Goal: Task Accomplishment & Management: Use online tool/utility

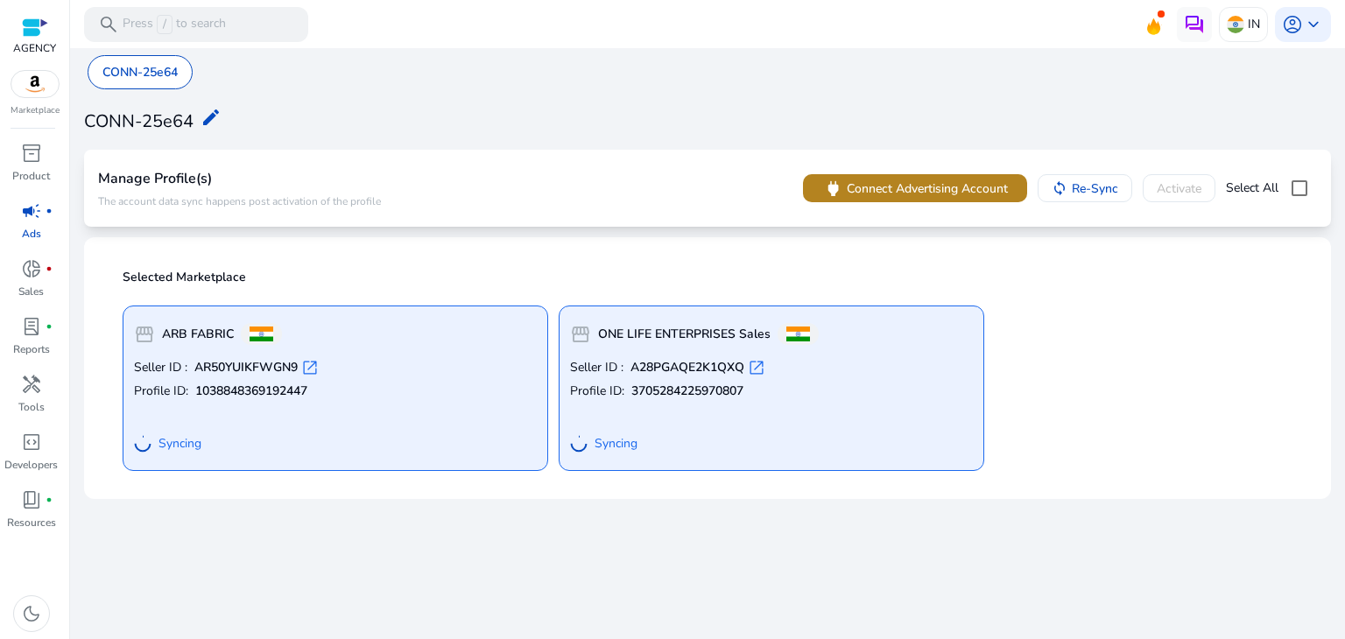
click at [849, 194] on span "Connect Advertising Account" at bounding box center [927, 189] width 161 height 18
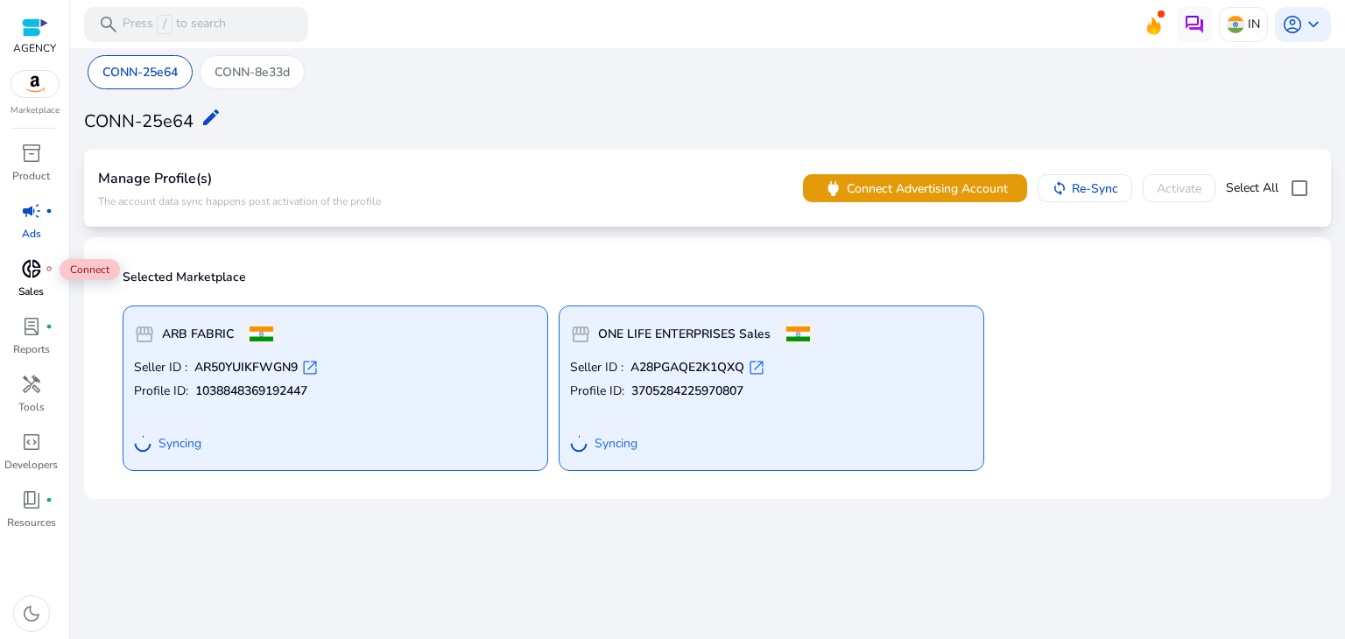
click at [43, 275] on div "donut_small fiber_manual_record" at bounding box center [31, 269] width 49 height 28
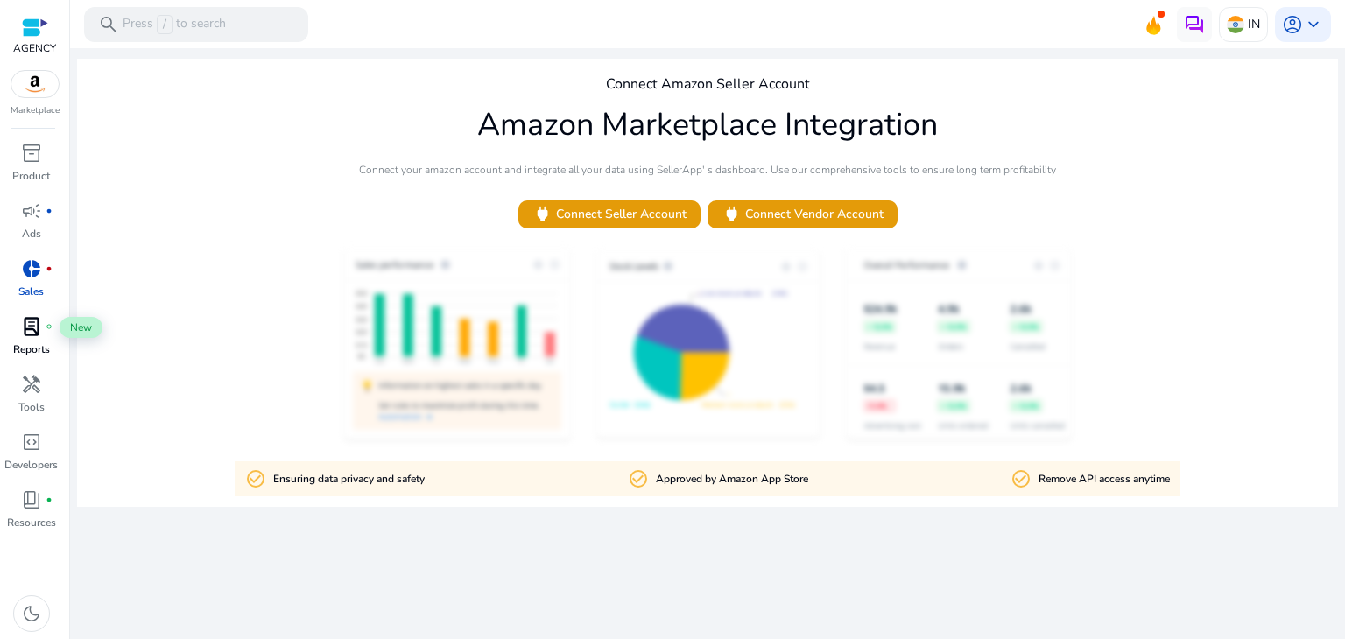
click at [41, 326] on span "lab_profile" at bounding box center [31, 326] width 21 height 21
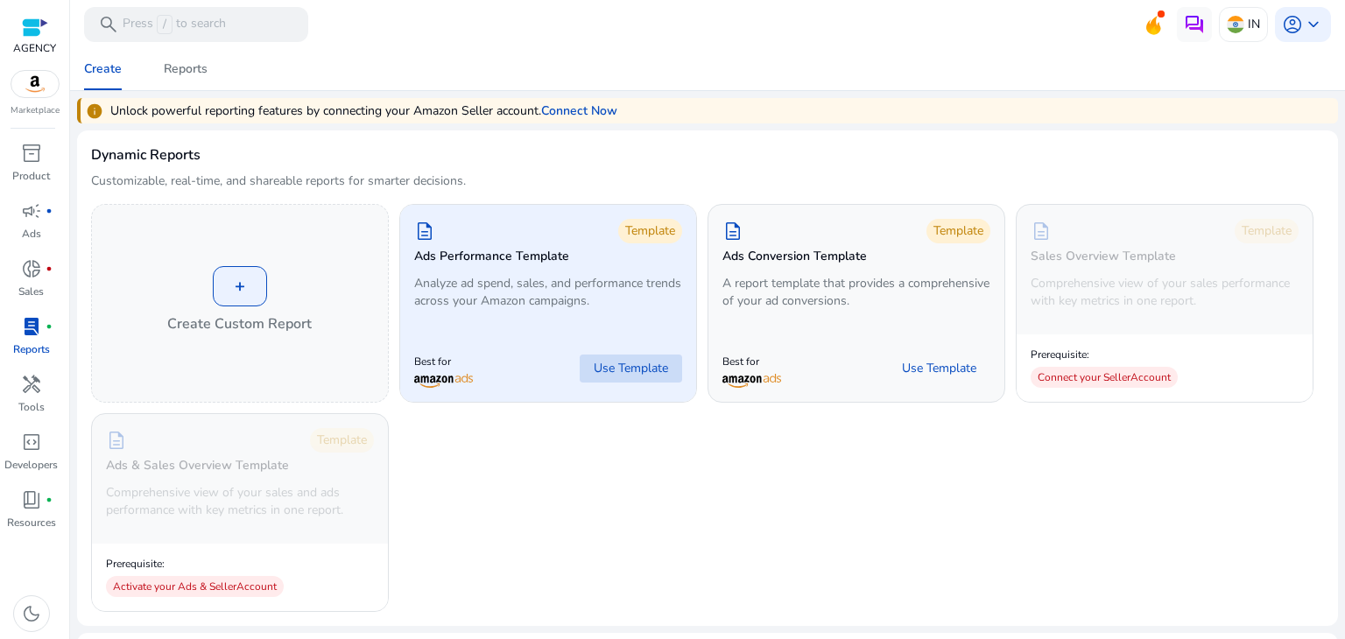
click at [610, 356] on span at bounding box center [631, 369] width 102 height 42
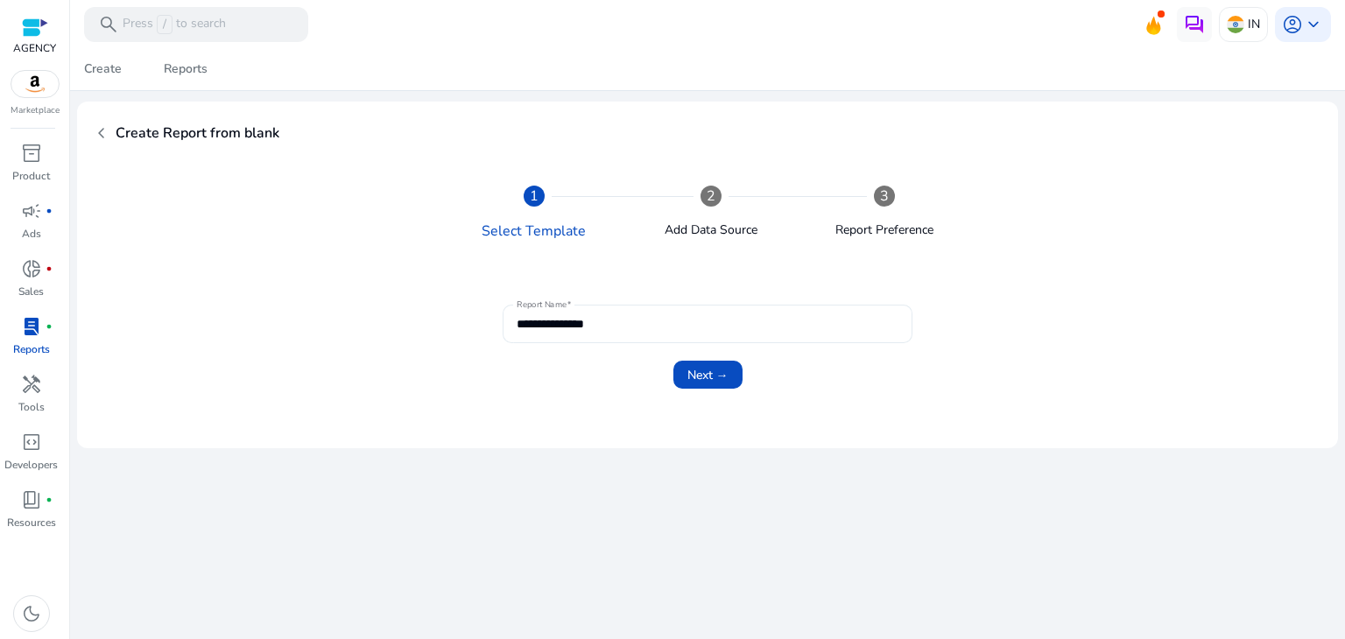
click at [572, 313] on div "**********" at bounding box center [708, 324] width 382 height 39
click at [694, 369] on span "Next →" at bounding box center [708, 375] width 41 height 18
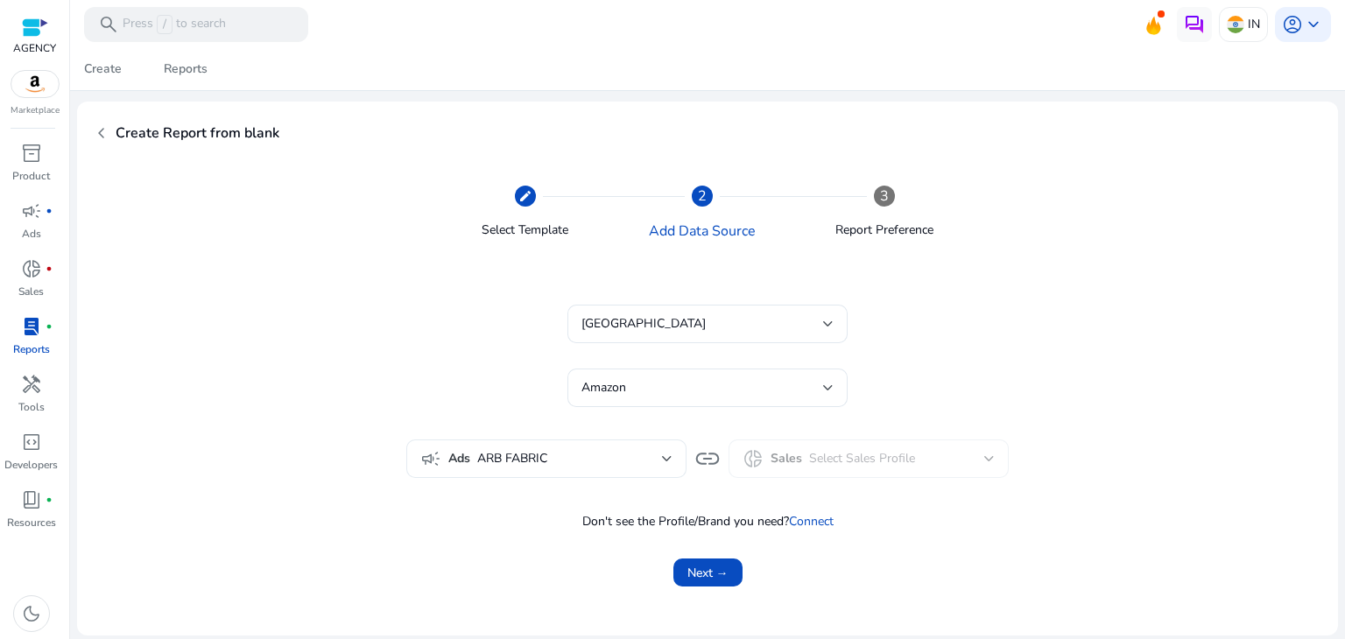
click at [673, 463] on div "campaign Ads ARB FABRIC" at bounding box center [546, 459] width 280 height 39
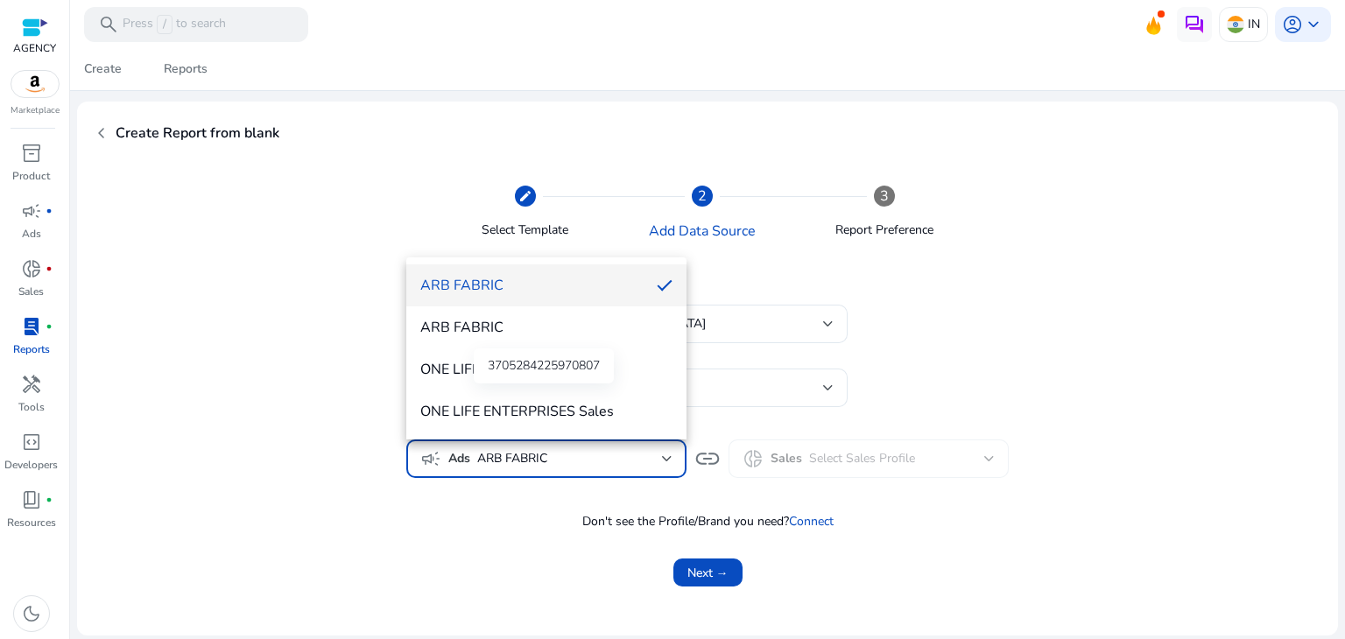
click at [582, 364] on div "3705284225970807" at bounding box center [544, 366] width 140 height 35
click at [582, 398] on mat-option "ONE LIFE ENTERPRISES Sales" at bounding box center [546, 412] width 280 height 42
type input "**********"
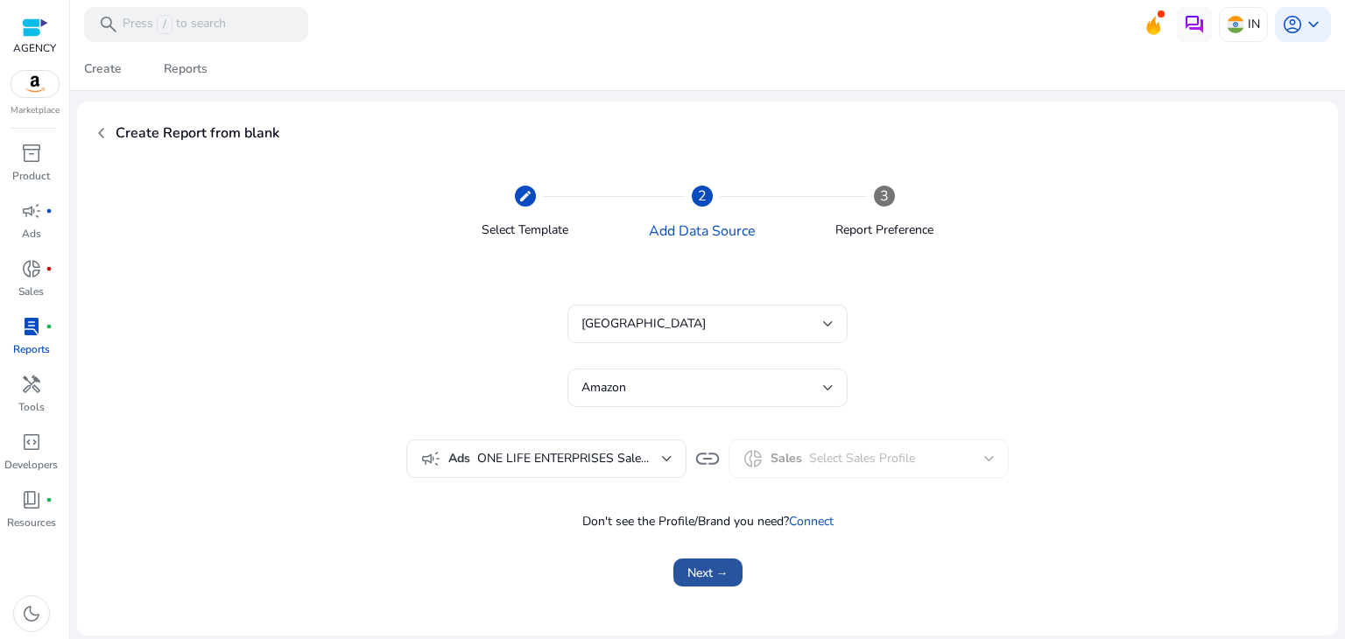
click at [714, 572] on span "Next →" at bounding box center [708, 573] width 41 height 18
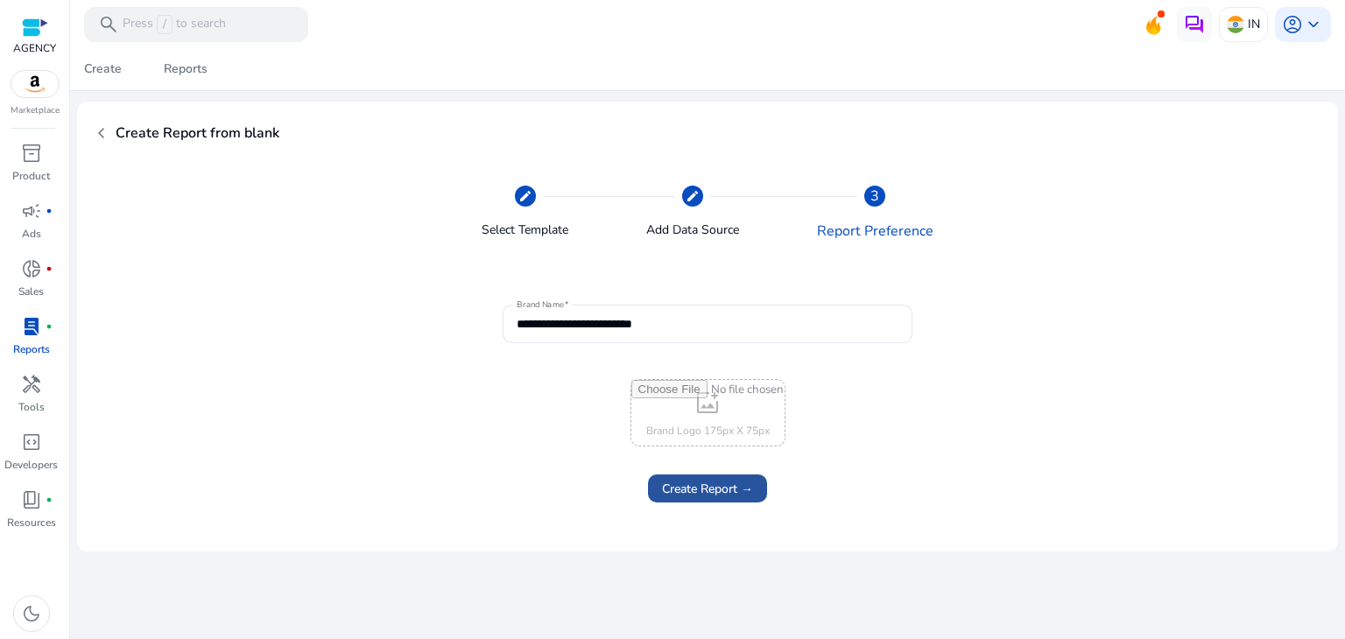
click at [722, 497] on span "Create Report →" at bounding box center [707, 489] width 91 height 18
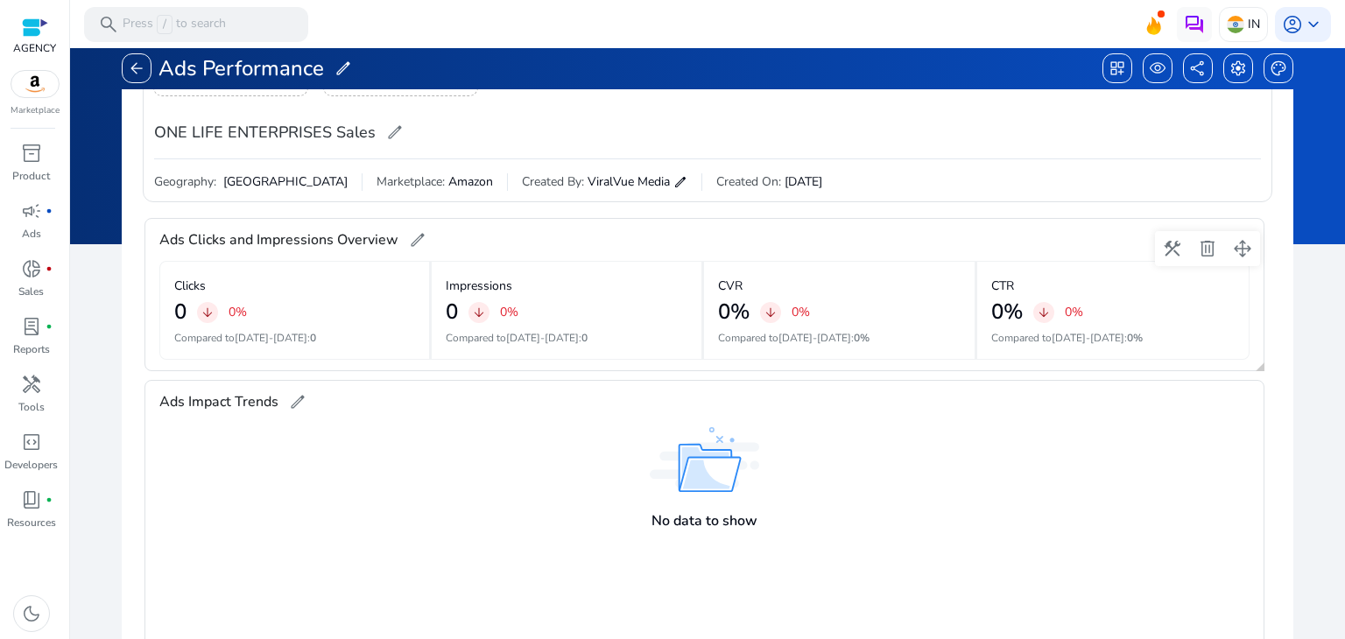
scroll to position [133, 0]
drag, startPoint x: 704, startPoint y: 186, endPoint x: 776, endPoint y: 184, distance: 71.8
click at [776, 184] on div "Geography: India Marketplace: Amazon Created By: ViralVue Media edit Created On…" at bounding box center [707, 175] width 1107 height 32
drag, startPoint x: 993, startPoint y: 277, endPoint x: 1047, endPoint y: 277, distance: 54.3
click at [1047, 277] on div "CTR" at bounding box center [1112, 285] width 243 height 30
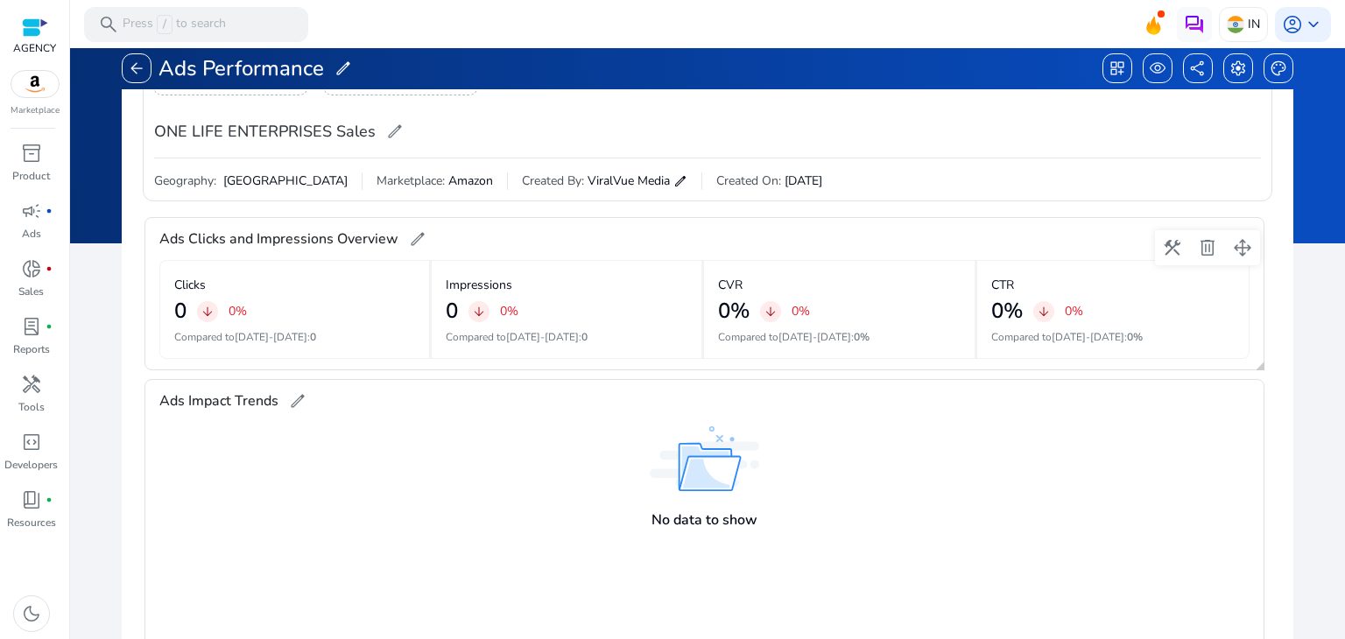
drag, startPoint x: 501, startPoint y: 283, endPoint x: 445, endPoint y: 283, distance: 56.1
click at [446, 283] on p "Impressions" at bounding box center [479, 285] width 67 height 18
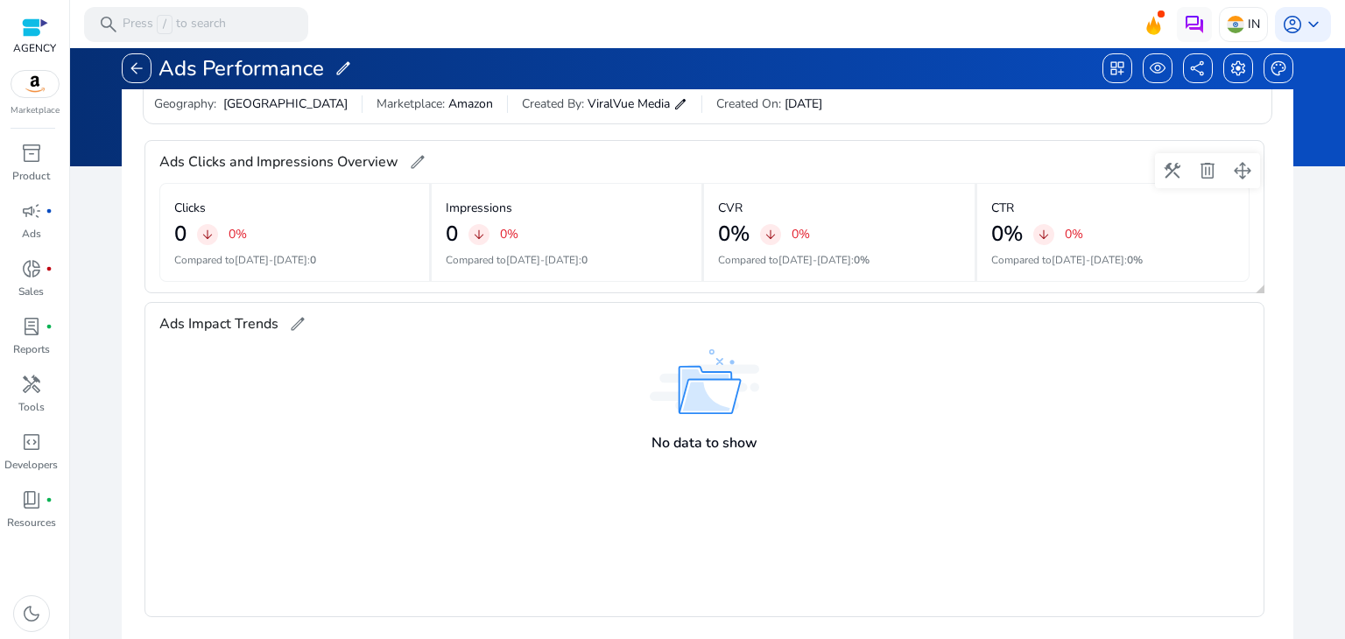
scroll to position [0, 0]
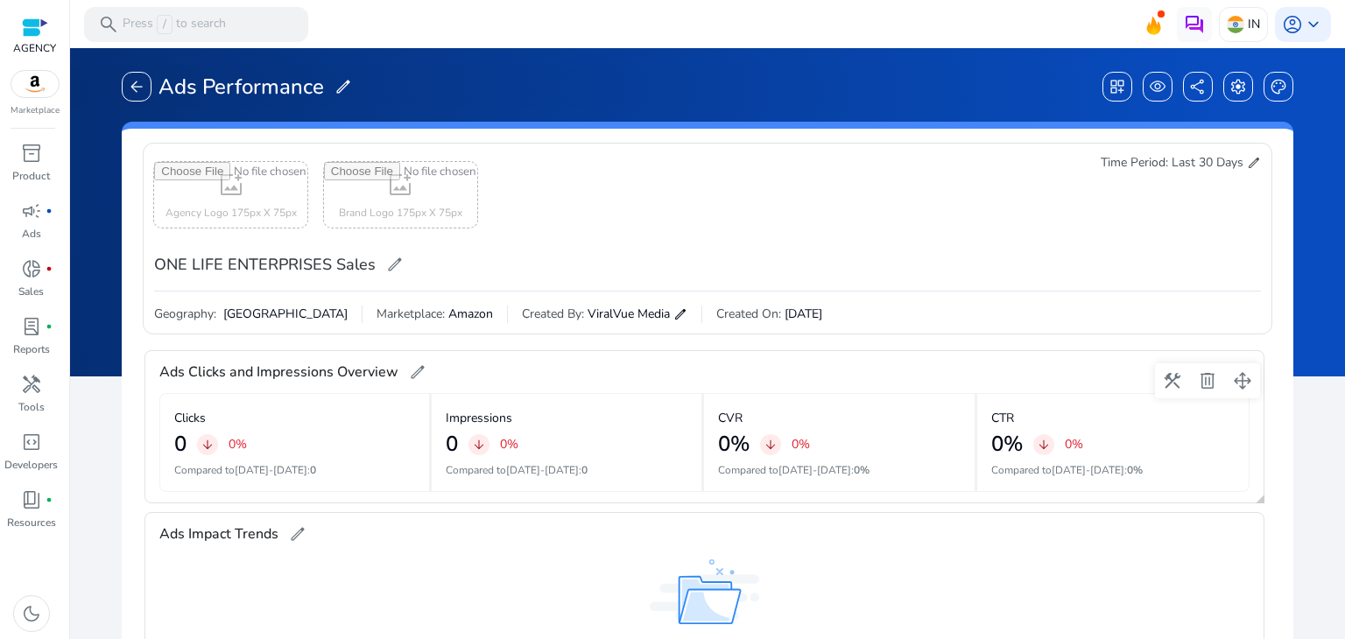
click at [422, 376] on span "edit" at bounding box center [418, 372] width 18 height 18
click at [588, 369] on div "Ads Clicks and Impressions Overview edit" at bounding box center [704, 372] width 1090 height 42
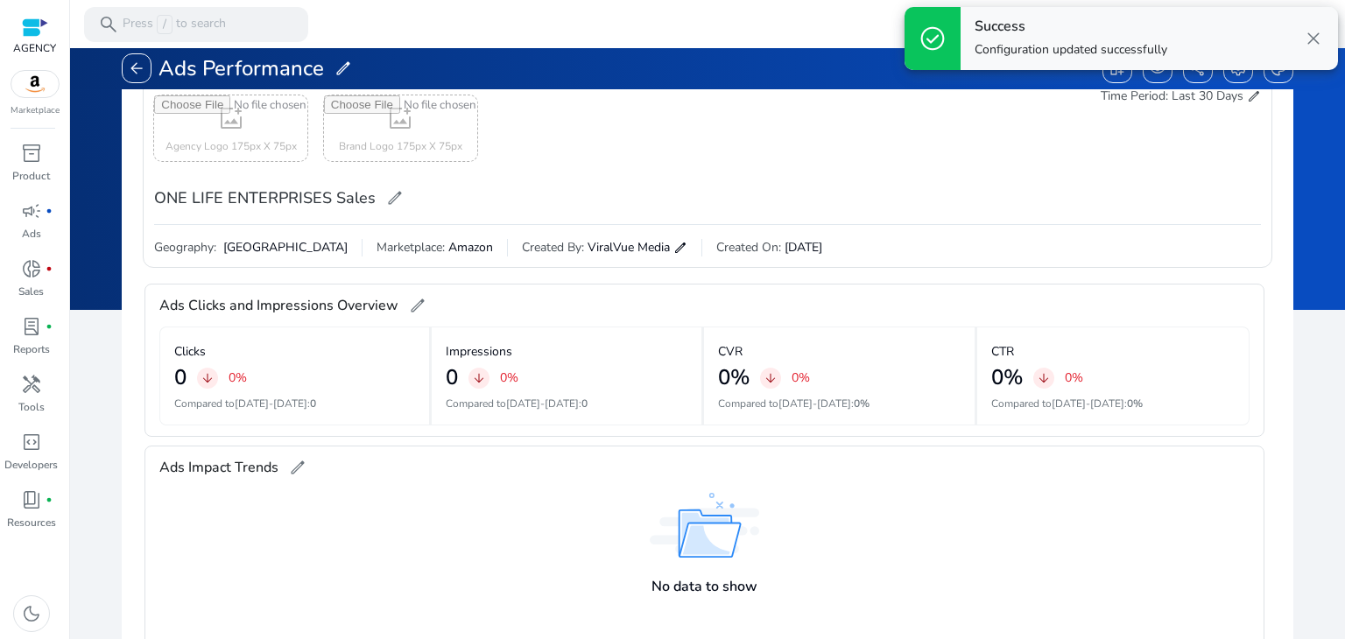
scroll to position [67, 0]
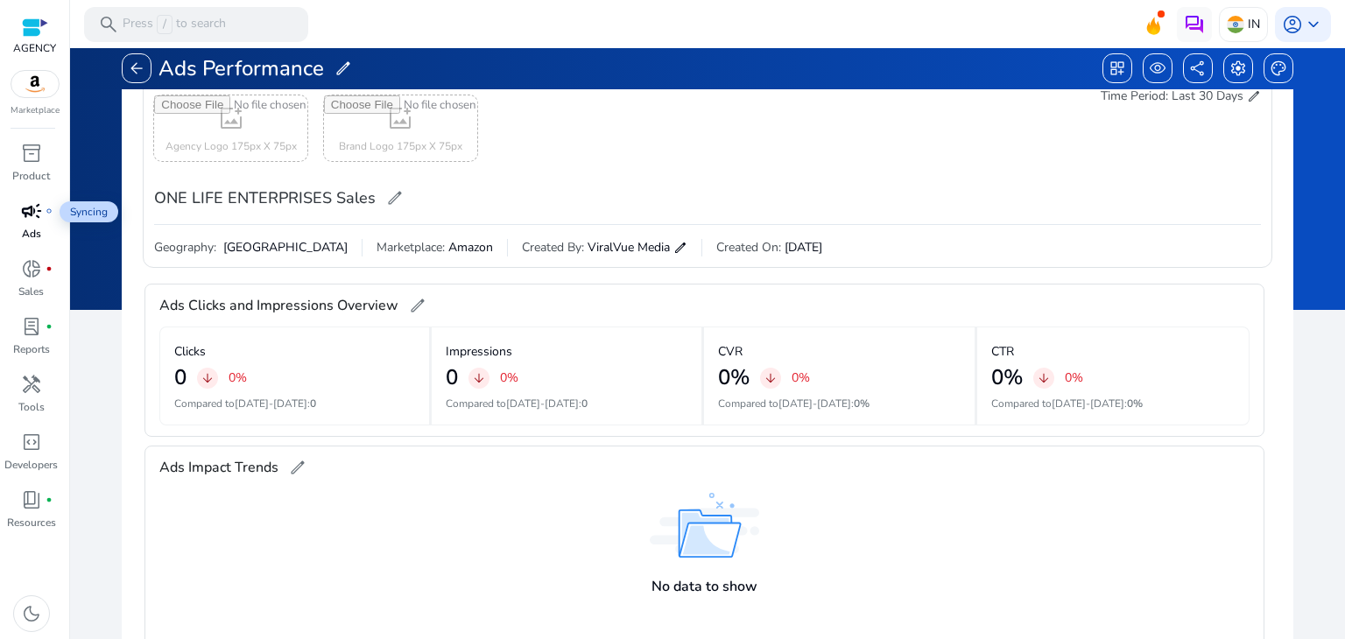
click at [28, 221] on span "campaign" at bounding box center [31, 211] width 21 height 21
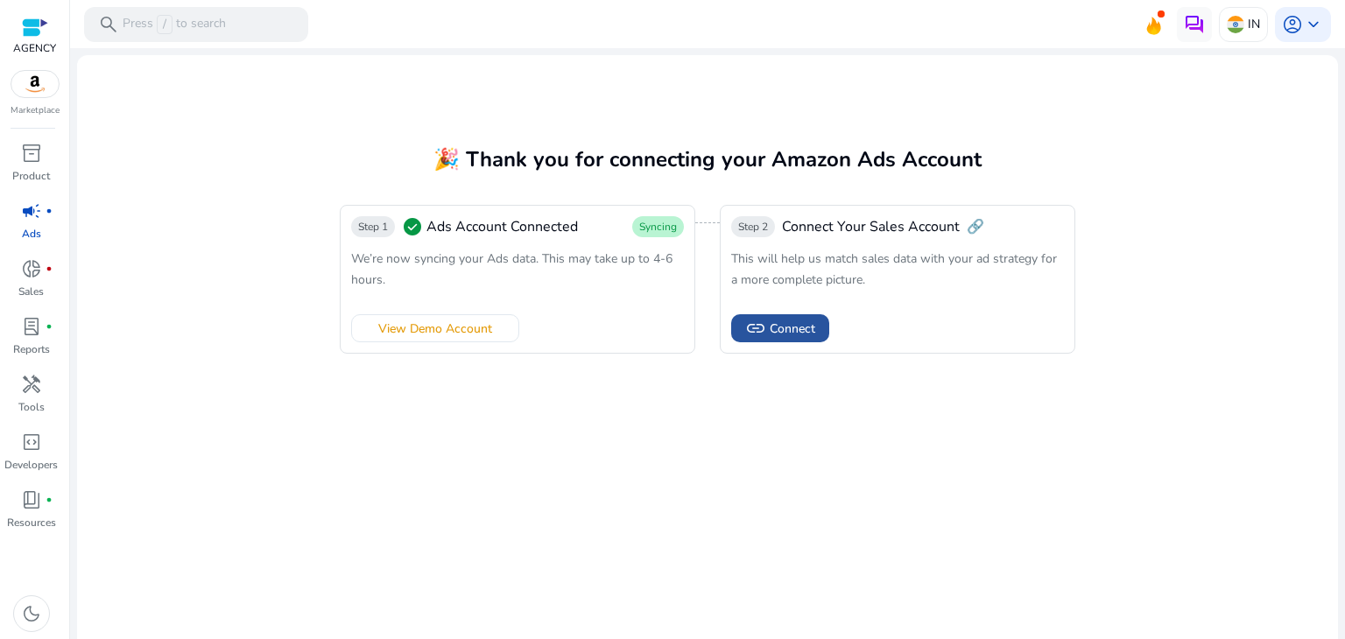
click at [747, 318] on span "link" at bounding box center [755, 328] width 21 height 21
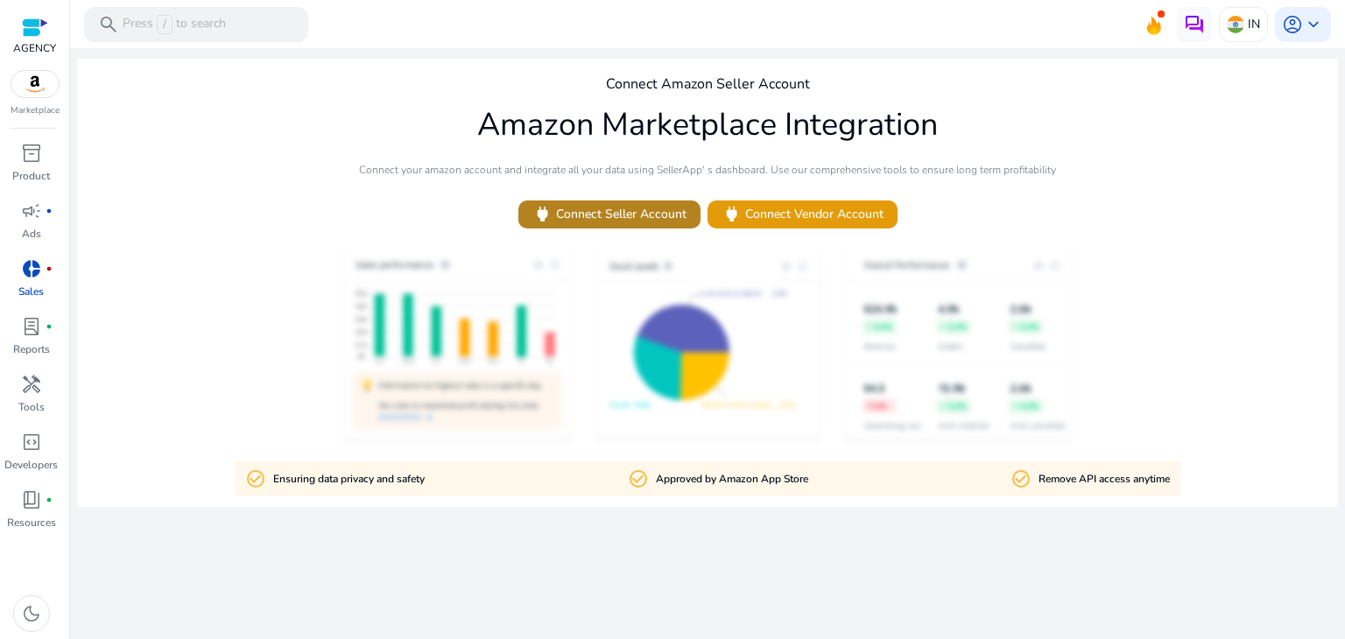
click at [629, 221] on span "power Connect Seller Account" at bounding box center [609, 214] width 154 height 20
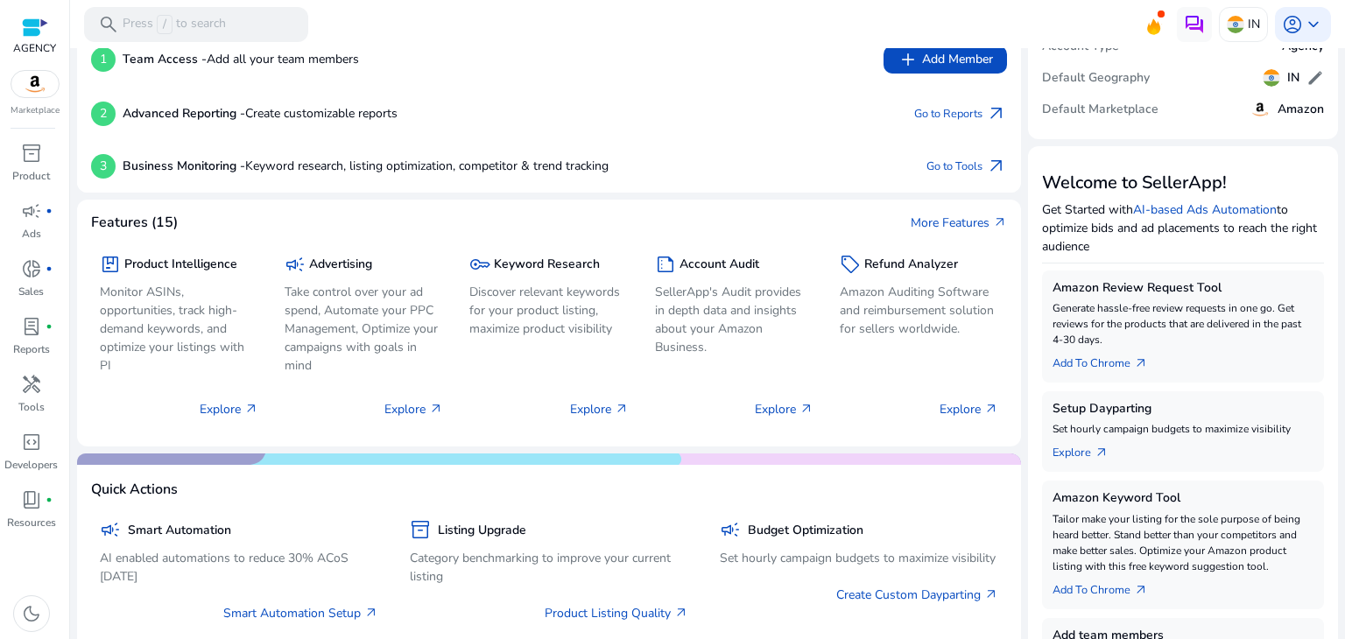
scroll to position [95, 0]
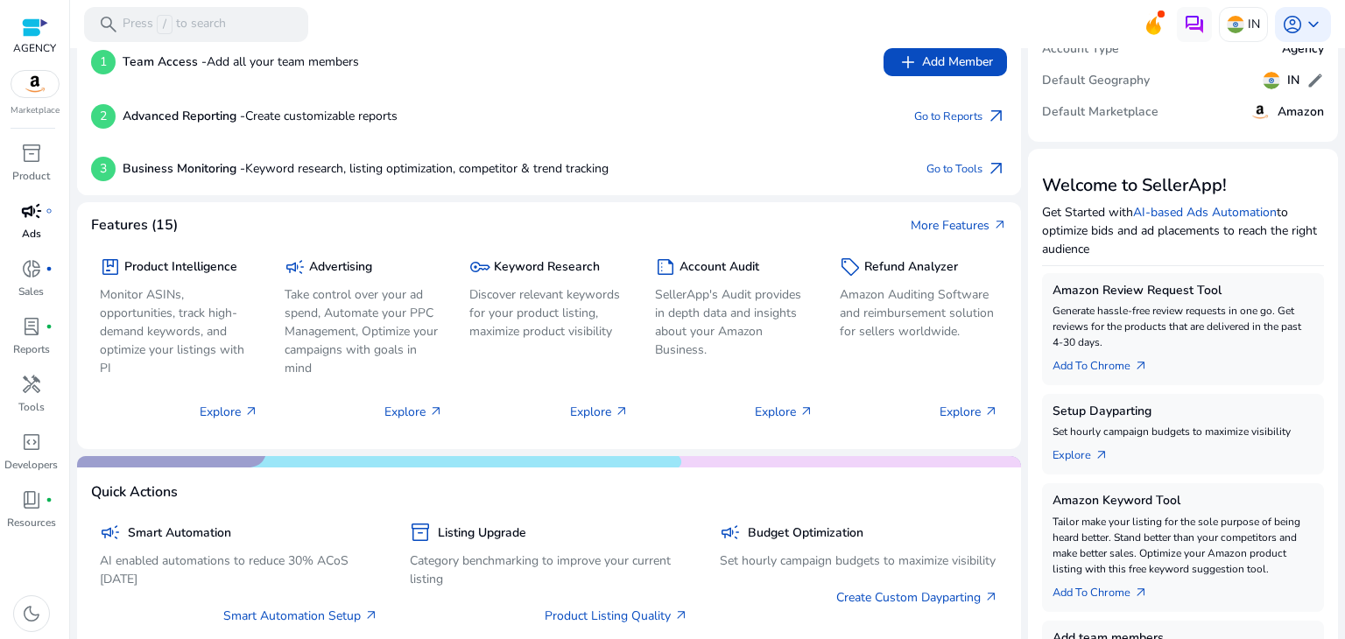
click at [40, 225] on link "campaign fiber_manual_record Ads" at bounding box center [31, 226] width 62 height 58
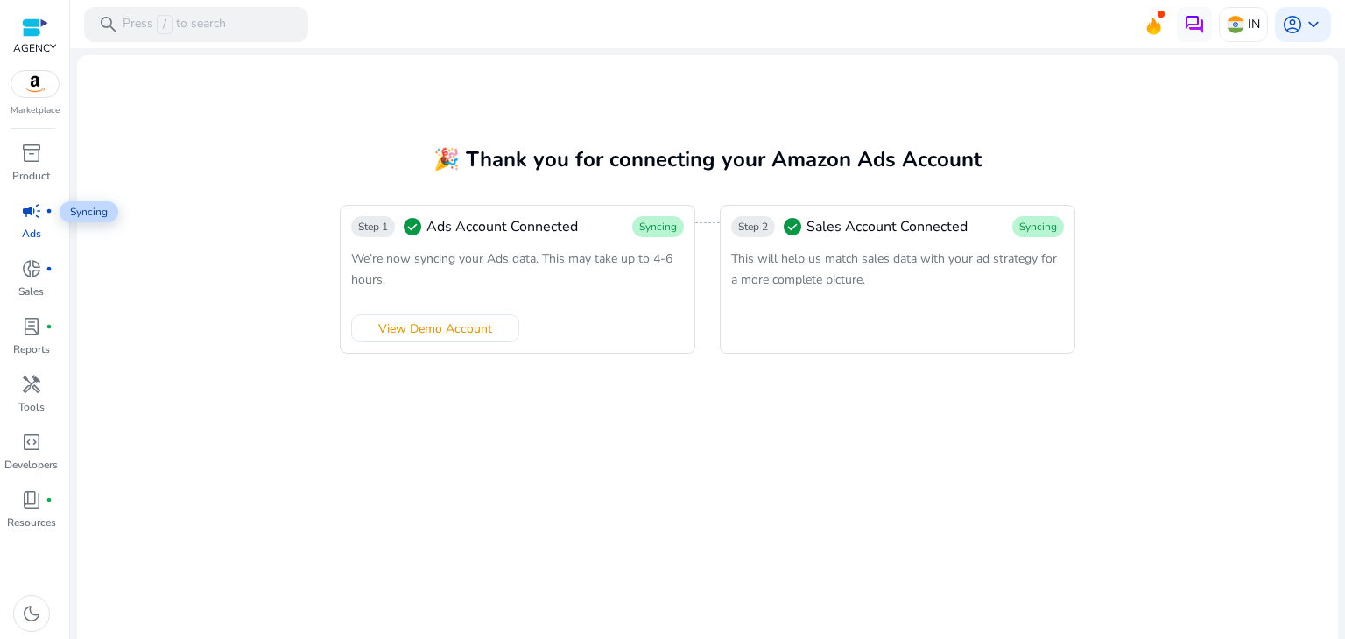
click at [37, 218] on span "campaign" at bounding box center [31, 211] width 21 height 21
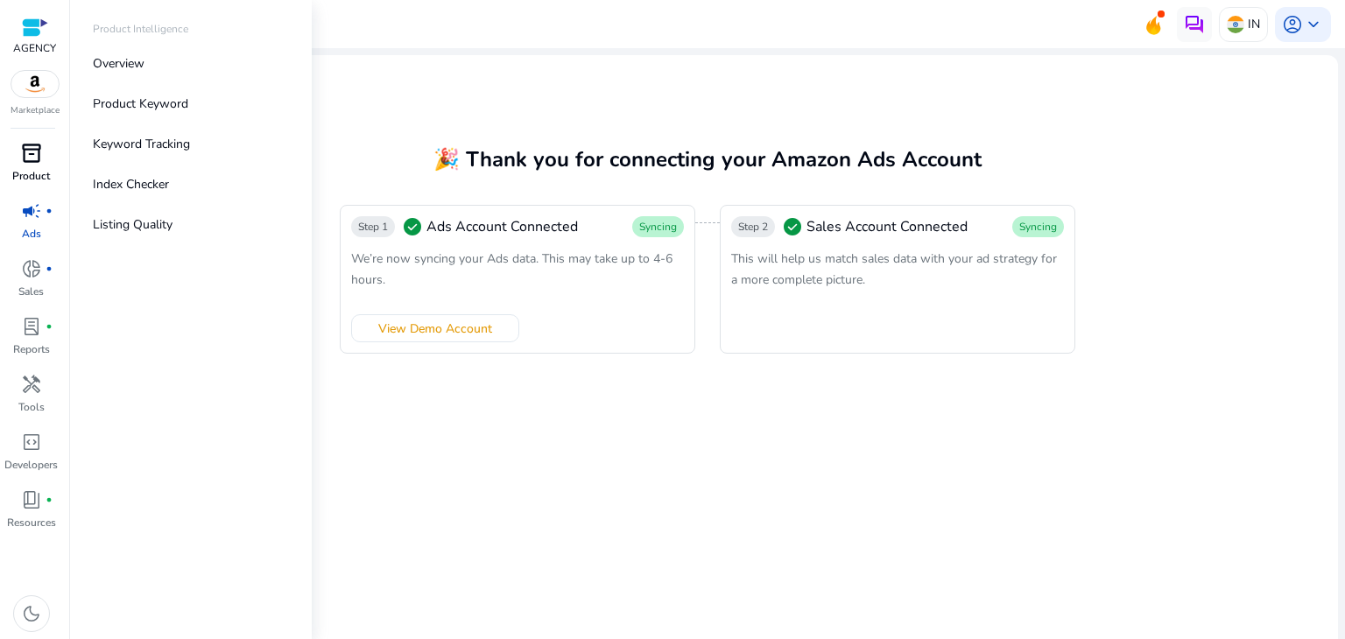
click at [39, 148] on span "inventory_2" at bounding box center [31, 153] width 21 height 21
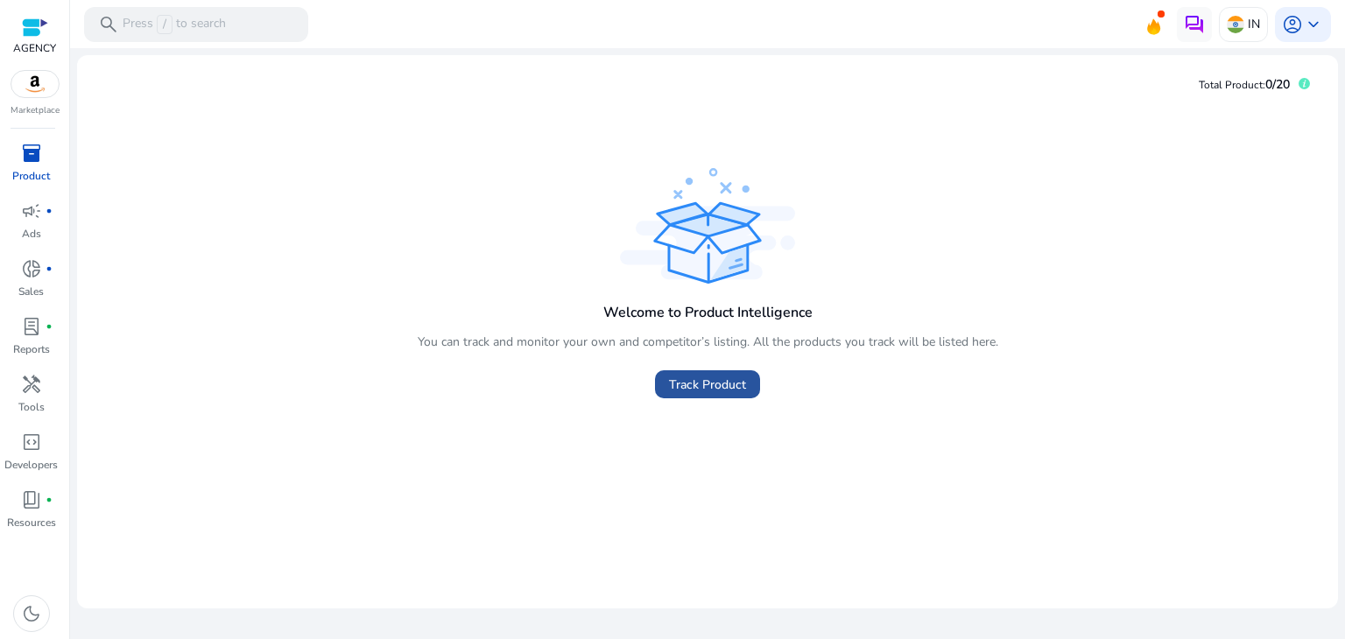
click at [676, 397] on span at bounding box center [707, 384] width 105 height 42
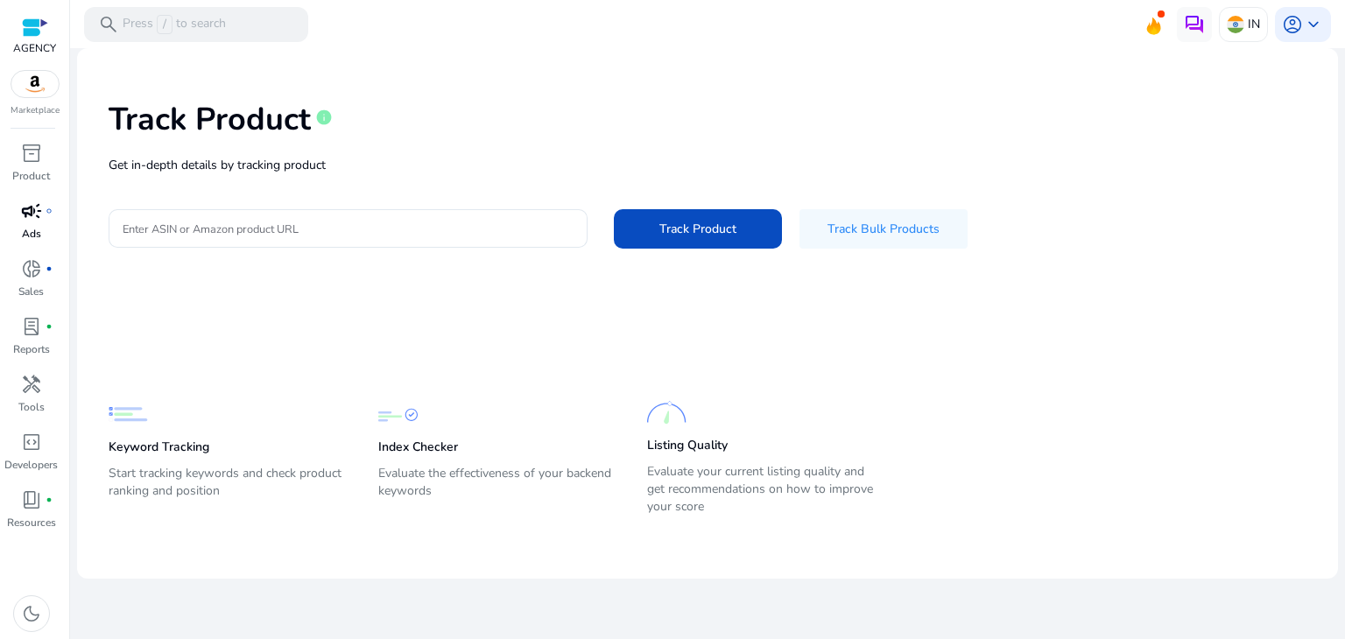
click at [37, 229] on p "Ads" at bounding box center [31, 234] width 19 height 16
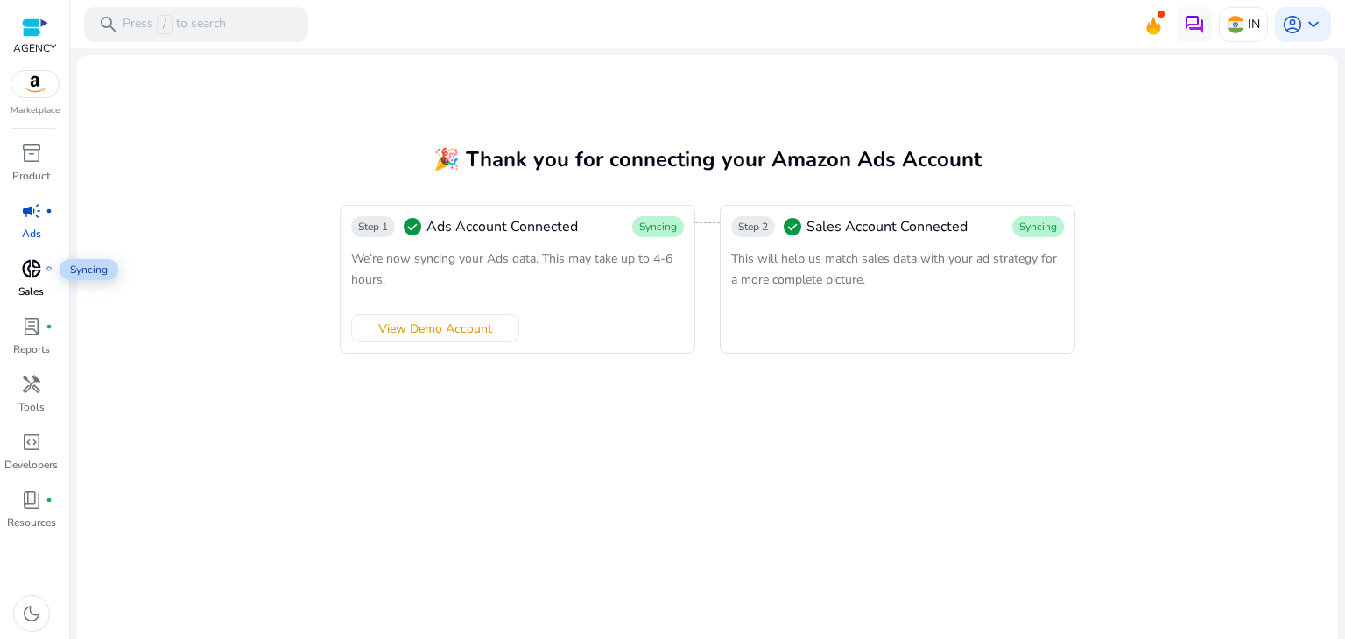
click at [39, 270] on span "donut_small" at bounding box center [31, 268] width 21 height 21
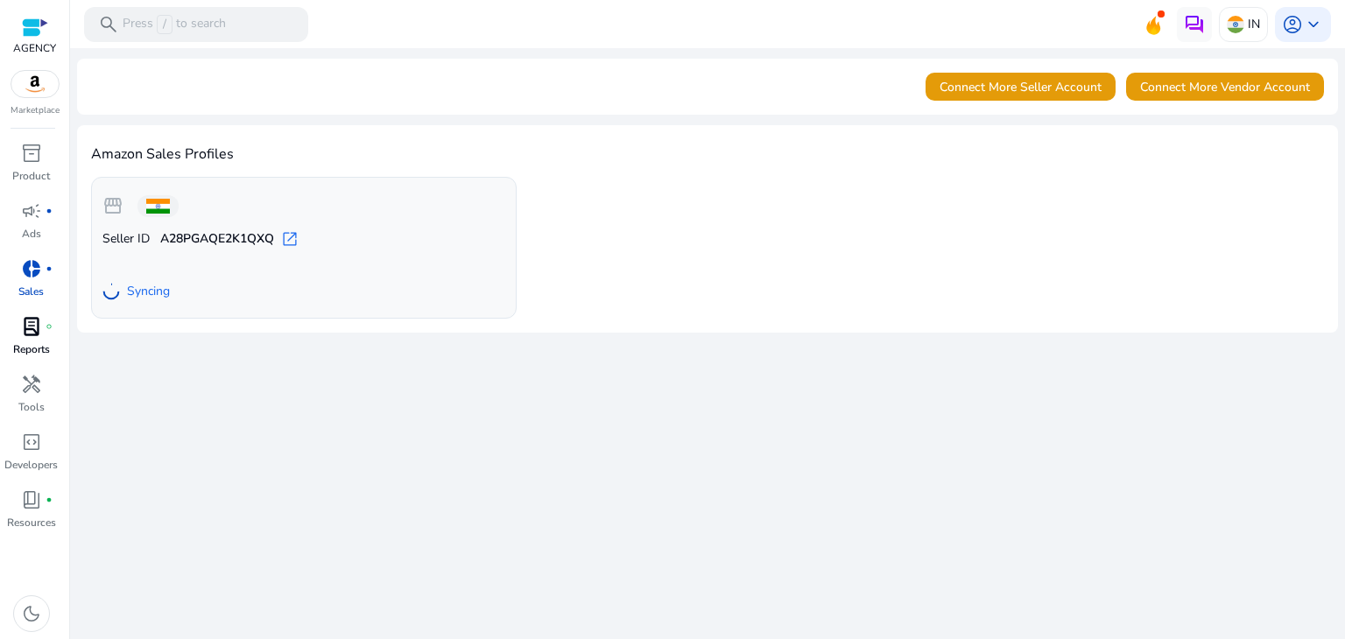
click at [31, 344] on p "Reports" at bounding box center [31, 350] width 37 height 16
